Goal: Task Accomplishment & Management: Use online tool/utility

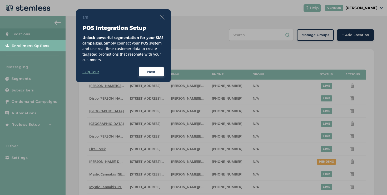
click at [165, 17] on div "1/8 POS Integration Setup Unlock powerful segmentation for your SMS campaigns .…" at bounding box center [123, 45] width 95 height 73
click at [162, 15] on img at bounding box center [162, 17] width 5 height 5
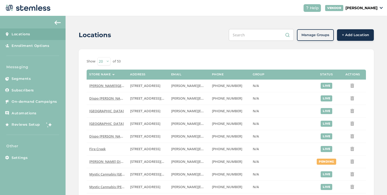
click at [47, 67] on p "Messaging" at bounding box center [33, 67] width 66 height 6
click at [47, 74] on link "Segments" at bounding box center [33, 79] width 66 height 12
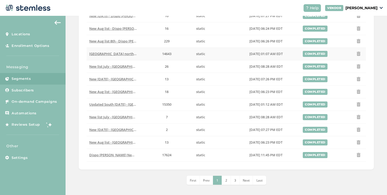
scroll to position [189, 0]
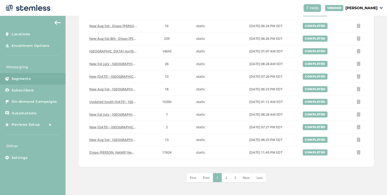
click at [226, 176] on li "2" at bounding box center [226, 177] width 9 height 9
click at [230, 175] on span "3" at bounding box center [231, 177] width 2 height 4
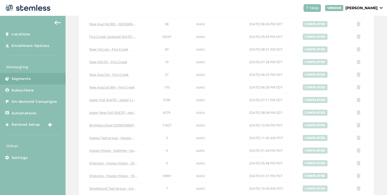
scroll to position [115, 0]
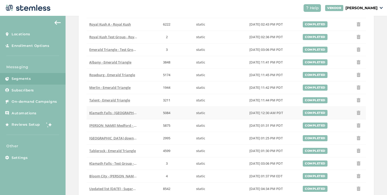
click at [132, 113] on span "Klamath Falls - [GEOGRAPHIC_DATA]" at bounding box center [119, 112] width 60 height 5
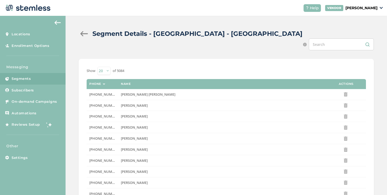
click at [84, 35] on div at bounding box center [84, 33] width 11 height 5
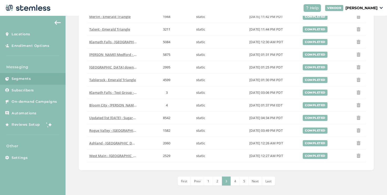
scroll to position [189, 0]
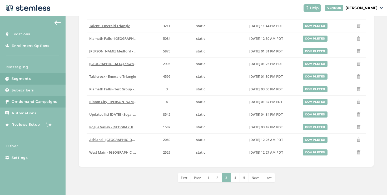
click at [37, 103] on span "On-demand Campaigns" at bounding box center [35, 101] width 46 height 5
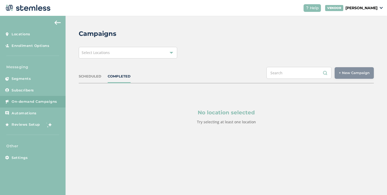
click at [126, 55] on div "Select Locations" at bounding box center [128, 53] width 98 height 12
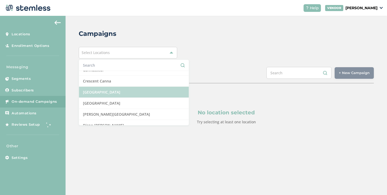
scroll to position [162, 0]
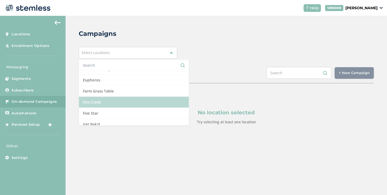
click at [126, 99] on li "Fire Creek" at bounding box center [134, 102] width 110 height 11
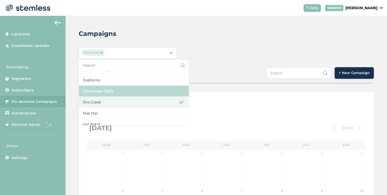
click at [115, 92] on li "Farm Grass Table" at bounding box center [134, 91] width 110 height 11
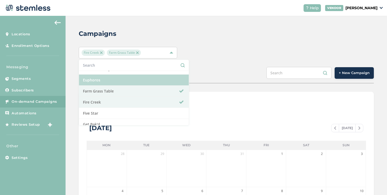
click at [108, 84] on li "Euphoros" at bounding box center [134, 80] width 110 height 11
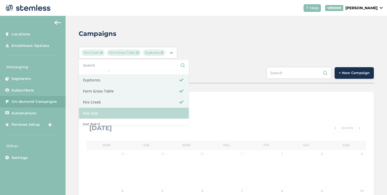
click at [102, 110] on li "Five Star" at bounding box center [134, 113] width 110 height 11
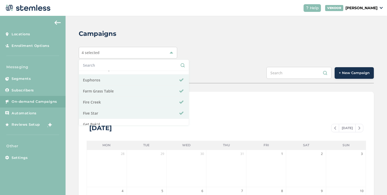
click at [240, 77] on div "SCHEDULED COMPLETED + New Campaign" at bounding box center [226, 75] width 295 height 16
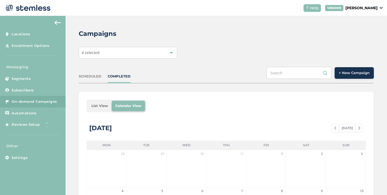
click at [335, 76] on button "+ New Campaign" at bounding box center [354, 73] width 39 height 12
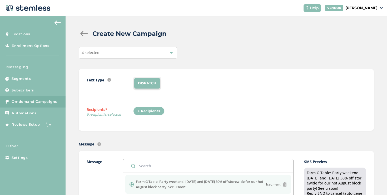
click at [157, 112] on div "+ Recipients" at bounding box center [148, 111] width 31 height 9
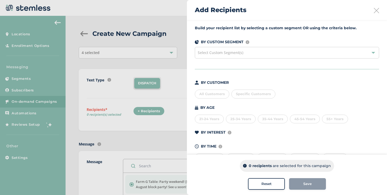
click at [246, 55] on div "Select Custom Segment(s)" at bounding box center [287, 53] width 184 height 12
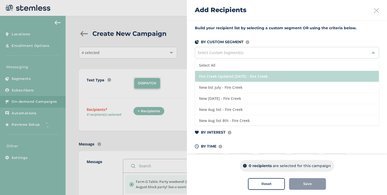
click at [226, 76] on li "Fire Creek Updated [DATE] - Fire Creek" at bounding box center [287, 76] width 184 height 11
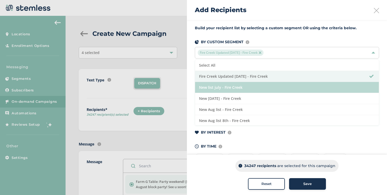
click at [219, 88] on li "New list july - Fire Creek" at bounding box center [287, 87] width 184 height 11
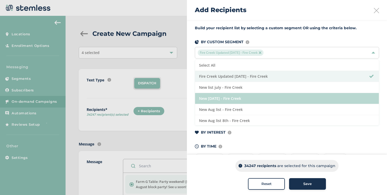
click at [215, 98] on li "New [DATE] - Fire Creek" at bounding box center [287, 98] width 184 height 11
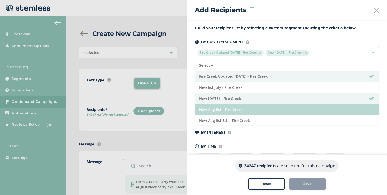
click at [213, 107] on li "New Aug list - Fire Creek" at bounding box center [287, 109] width 184 height 11
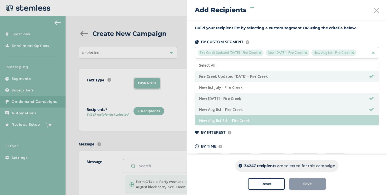
click at [213, 118] on li "New Aug list 8th - Fire Creek" at bounding box center [287, 120] width 184 height 11
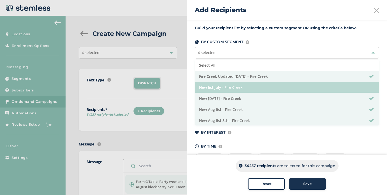
click at [216, 88] on li "New list july - Fire Creek" at bounding box center [287, 87] width 184 height 11
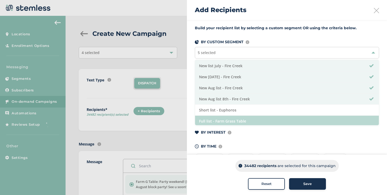
scroll to position [23, 0]
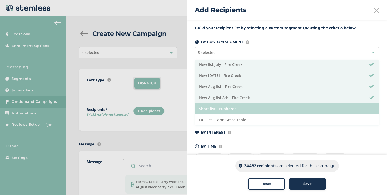
click at [216, 109] on li "Short list - Euphoros" at bounding box center [287, 108] width 184 height 11
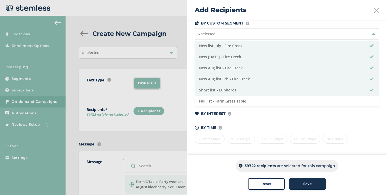
scroll to position [19, 0]
click at [271, 188] on button "Reset" at bounding box center [266, 184] width 37 height 12
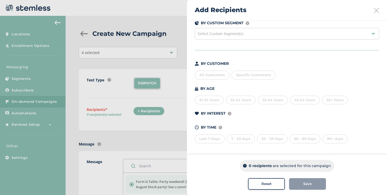
click at [218, 140] on div "Last 7 Days" at bounding box center [210, 138] width 30 height 9
click at [267, 138] on div "30 - 59 days" at bounding box center [272, 138] width 31 height 9
click at [268, 138] on div "30 - 59 days" at bounding box center [272, 138] width 31 height 9
click at [292, 137] on div "60 - 89 days" at bounding box center [305, 138] width 31 height 9
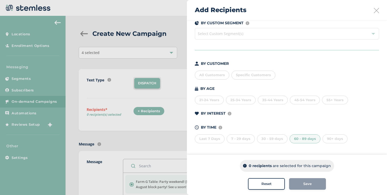
click at [216, 101] on div "21-24 Years" at bounding box center [209, 100] width 29 height 9
click at [216, 102] on div "21-24 Years" at bounding box center [209, 100] width 29 height 9
click at [276, 102] on div "35-44 Years" at bounding box center [273, 100] width 30 height 9
click at [300, 135] on div "60 - 89 days" at bounding box center [305, 138] width 31 height 9
click at [250, 102] on div "25-34 Years" at bounding box center [241, 100] width 30 height 9
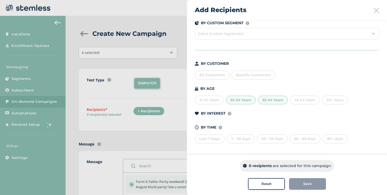
click at [310, 98] on div "45-54 Years" at bounding box center [305, 100] width 30 height 9
click at [249, 101] on div "25-34 Years" at bounding box center [241, 100] width 30 height 9
click at [272, 184] on div "Reset" at bounding box center [266, 183] width 28 height 5
click at [242, 102] on div "25-34 Years" at bounding box center [241, 100] width 30 height 9
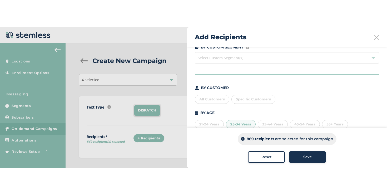
scroll to position [73, 0]
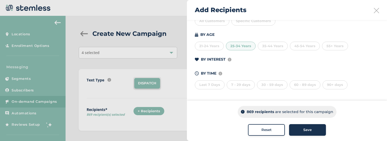
click at [265, 46] on div "35-44 Years" at bounding box center [273, 46] width 30 height 9
click at [250, 130] on button "Reset" at bounding box center [266, 130] width 37 height 12
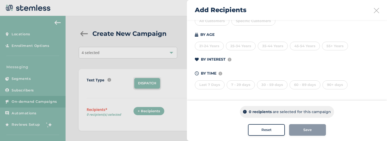
click at [374, 12] on icon at bounding box center [376, 10] width 5 height 5
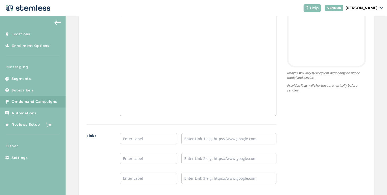
scroll to position [380, 0]
